Goal: Transaction & Acquisition: Purchase product/service

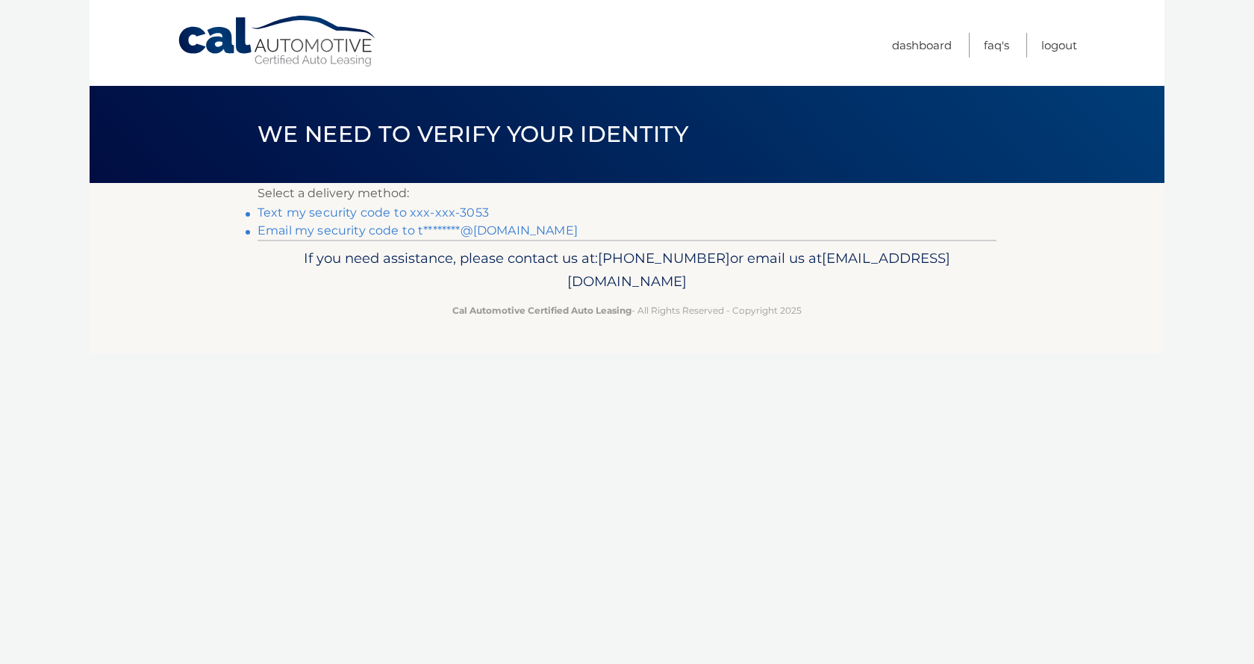
click at [329, 213] on link "Text my security code to xxx-xxx-3053" at bounding box center [373, 212] width 231 height 14
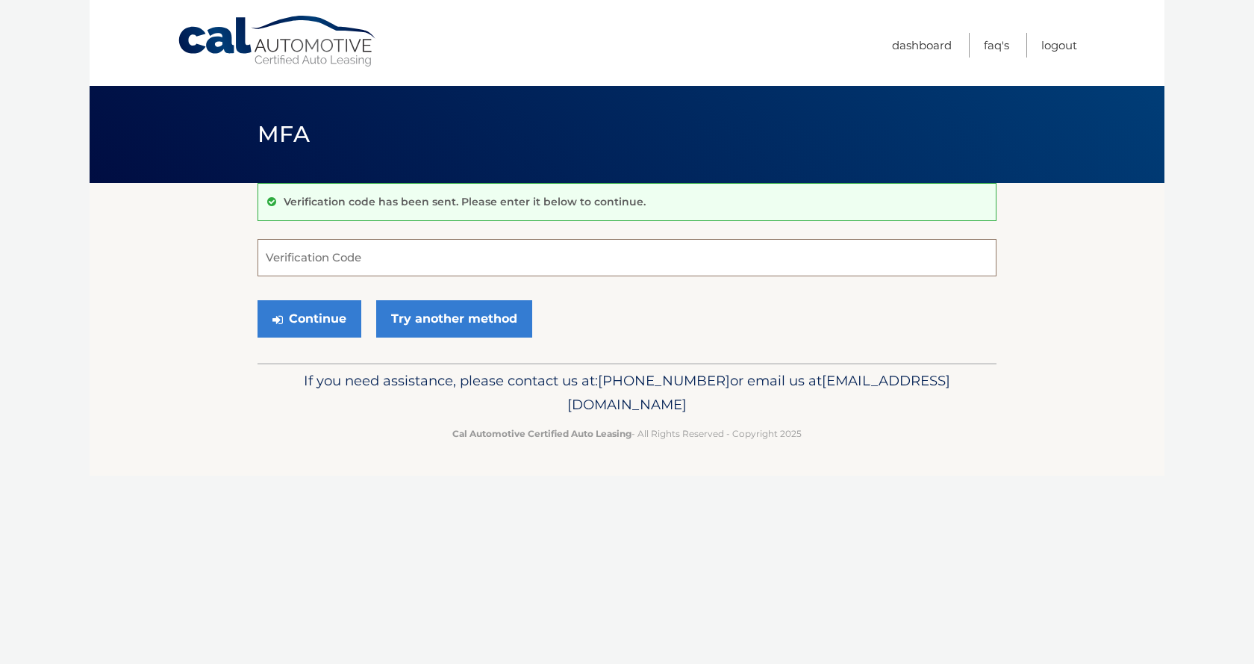
click at [305, 260] on input "Verification Code" at bounding box center [627, 257] width 739 height 37
type input "332377"
click at [330, 316] on button "Continue" at bounding box center [310, 318] width 104 height 37
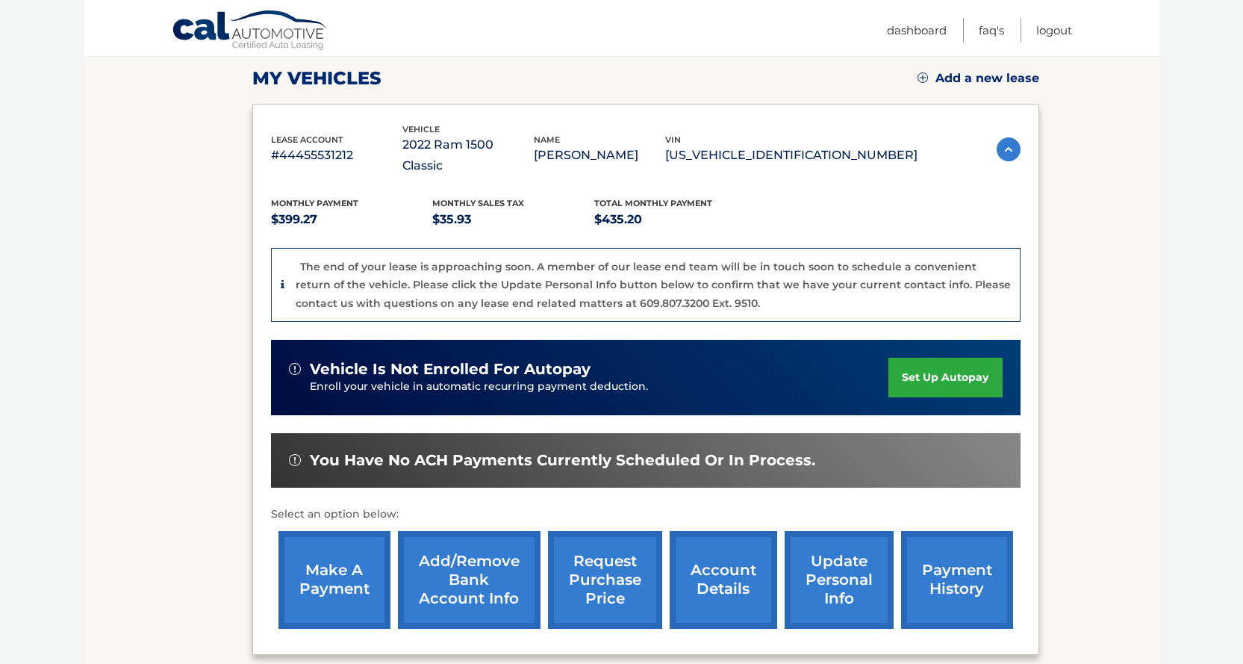
scroll to position [224, 0]
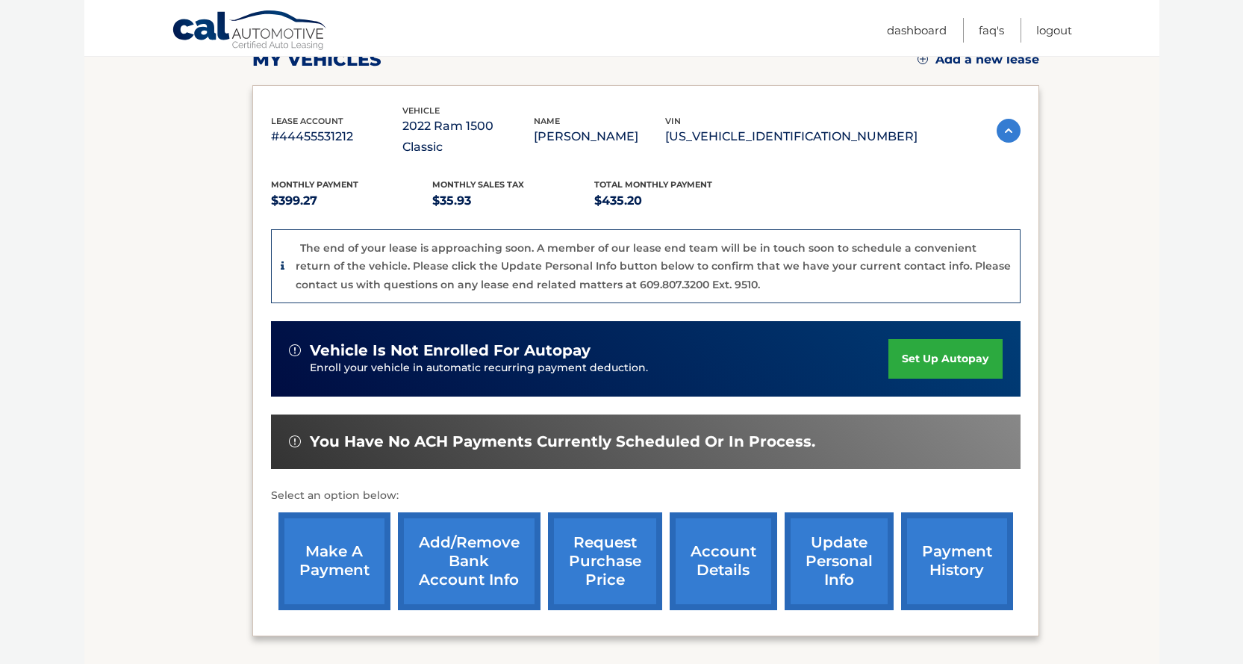
click at [344, 523] on link "make a payment" at bounding box center [334, 561] width 112 height 98
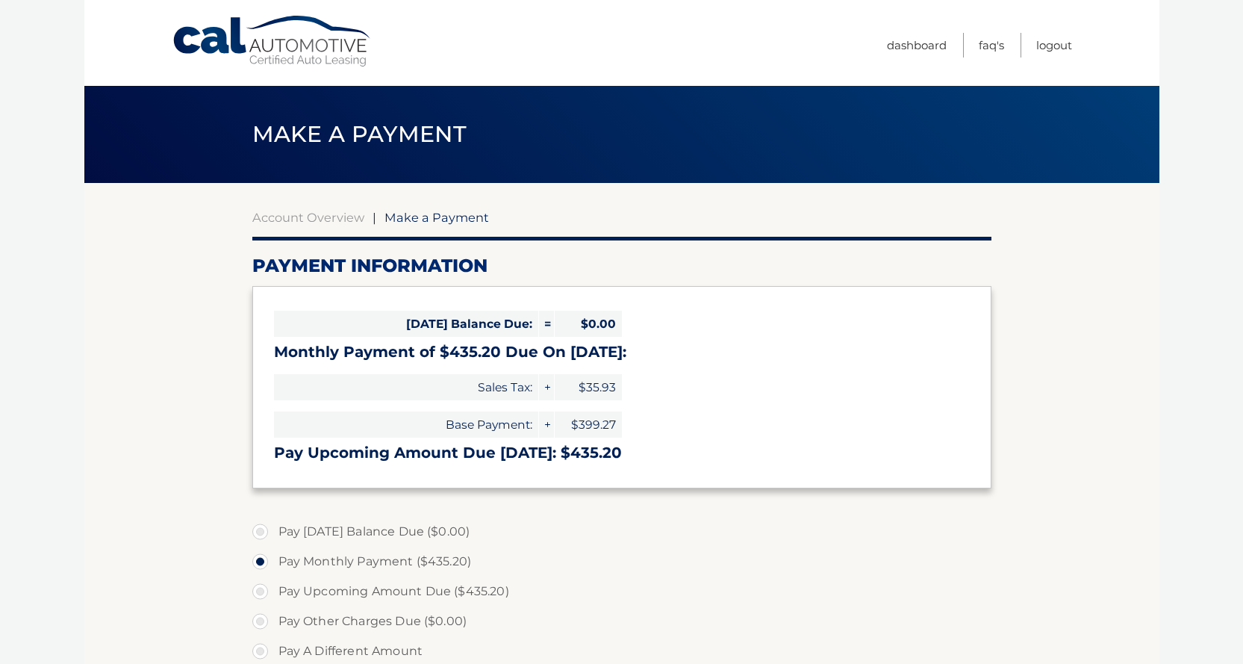
select select "NjRmMWEzYTAtMGZjYS00MTNkLTk2MjAtYjE3NzY2MzAzMTE4"
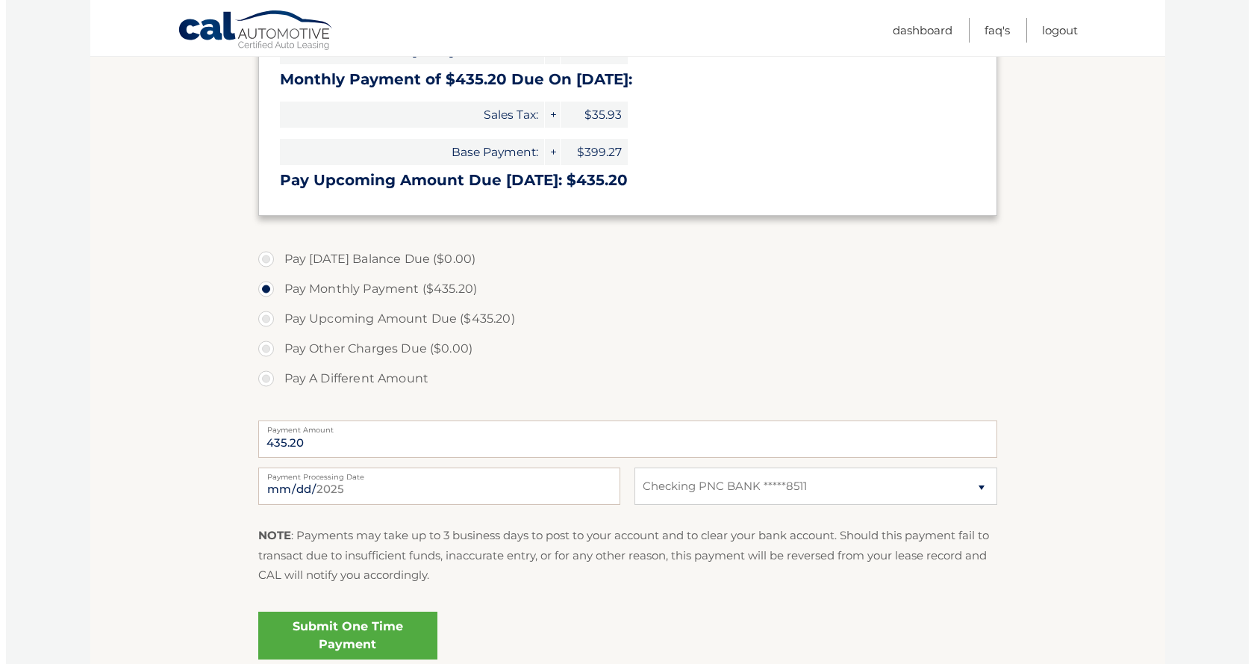
scroll to position [299, 0]
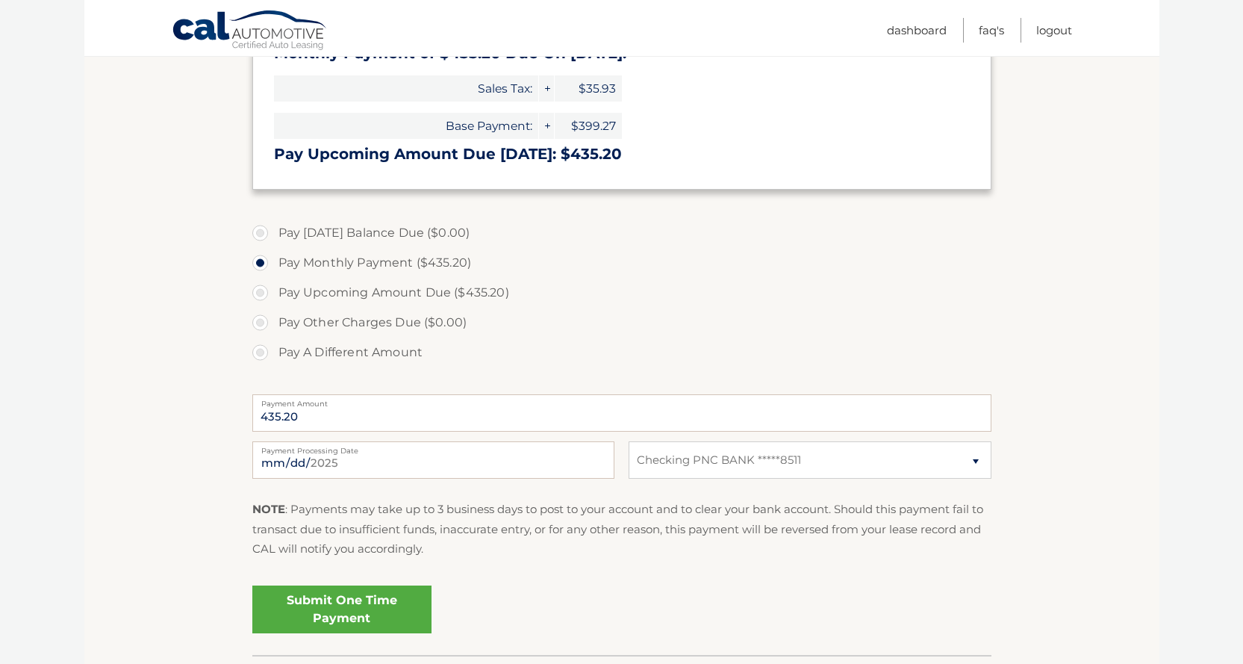
click at [349, 604] on link "Submit One Time Payment" at bounding box center [341, 609] width 179 height 48
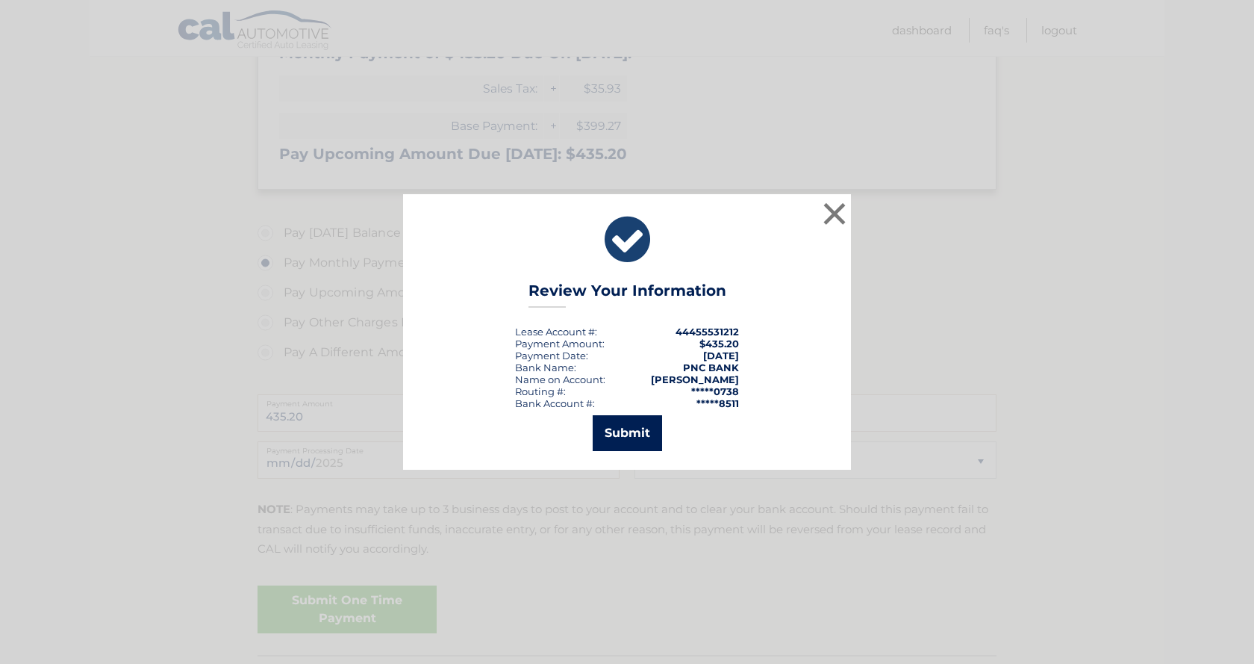
click at [629, 434] on button "Submit" at bounding box center [627, 433] width 69 height 36
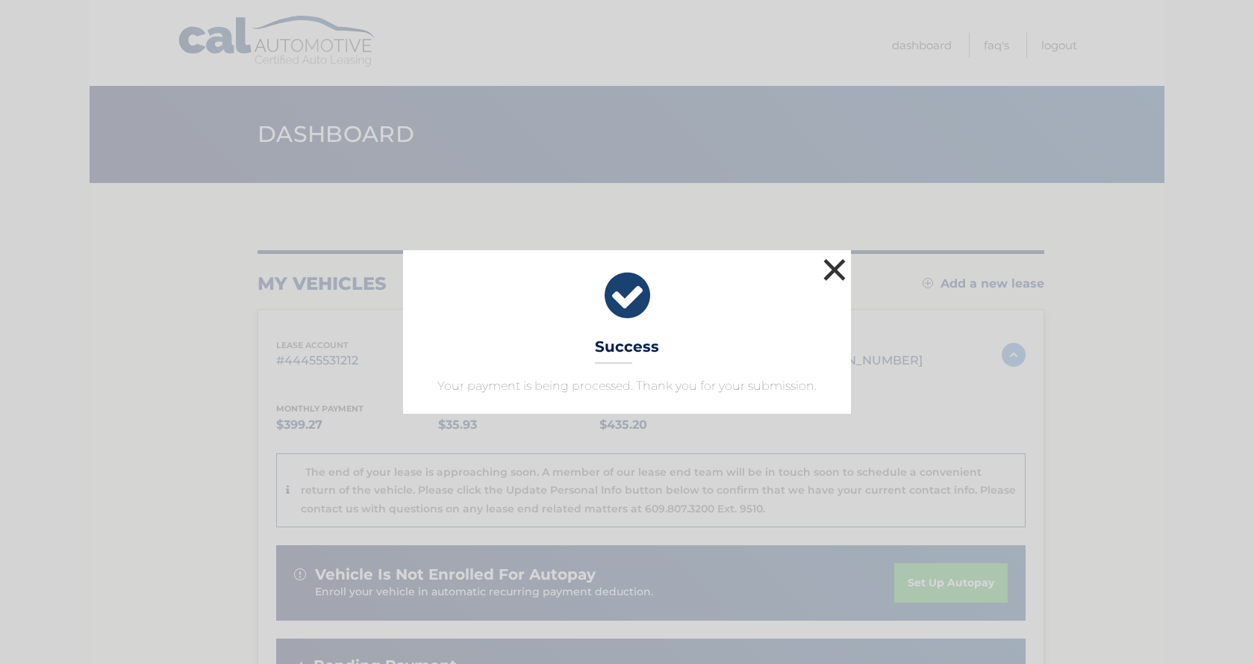
click at [832, 269] on button "×" at bounding box center [835, 270] width 30 height 30
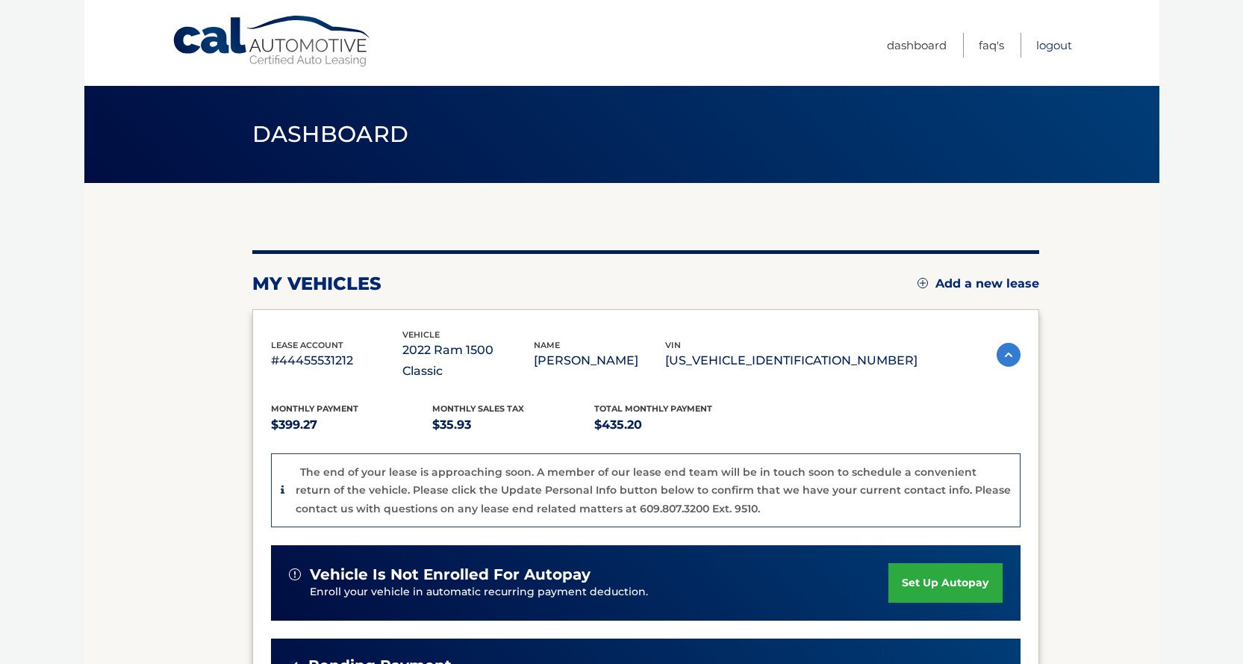
click at [1056, 46] on link "Logout" at bounding box center [1054, 45] width 36 height 25
